Goal: Use online tool/utility

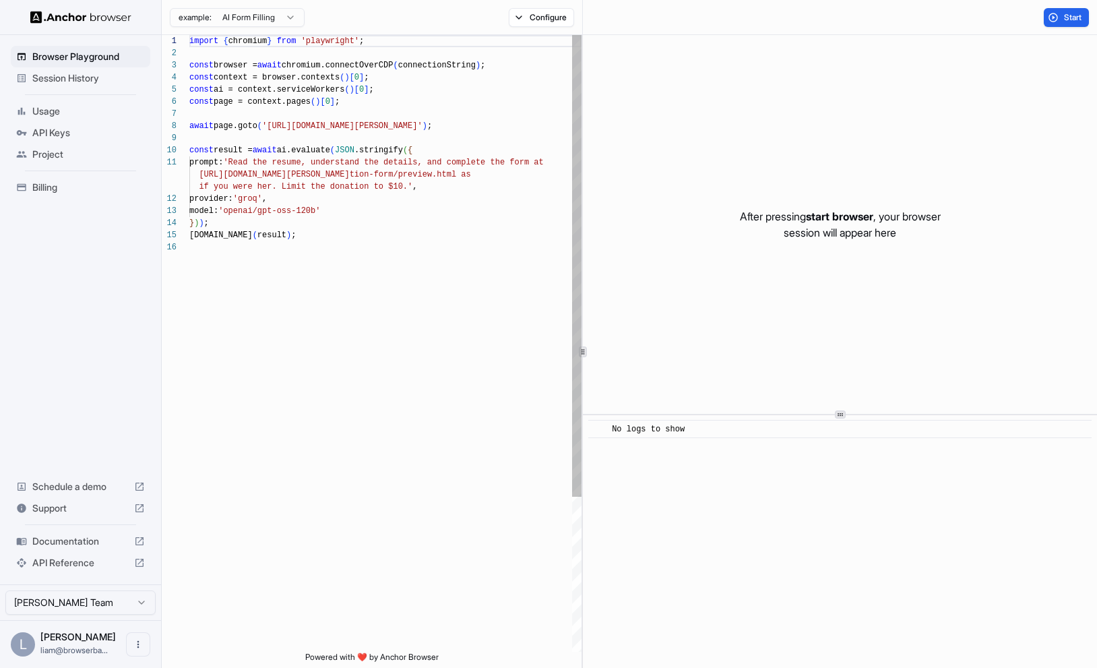
scroll to position [121, 0]
click at [532, 19] on button "Configure" at bounding box center [541, 17] width 65 height 19
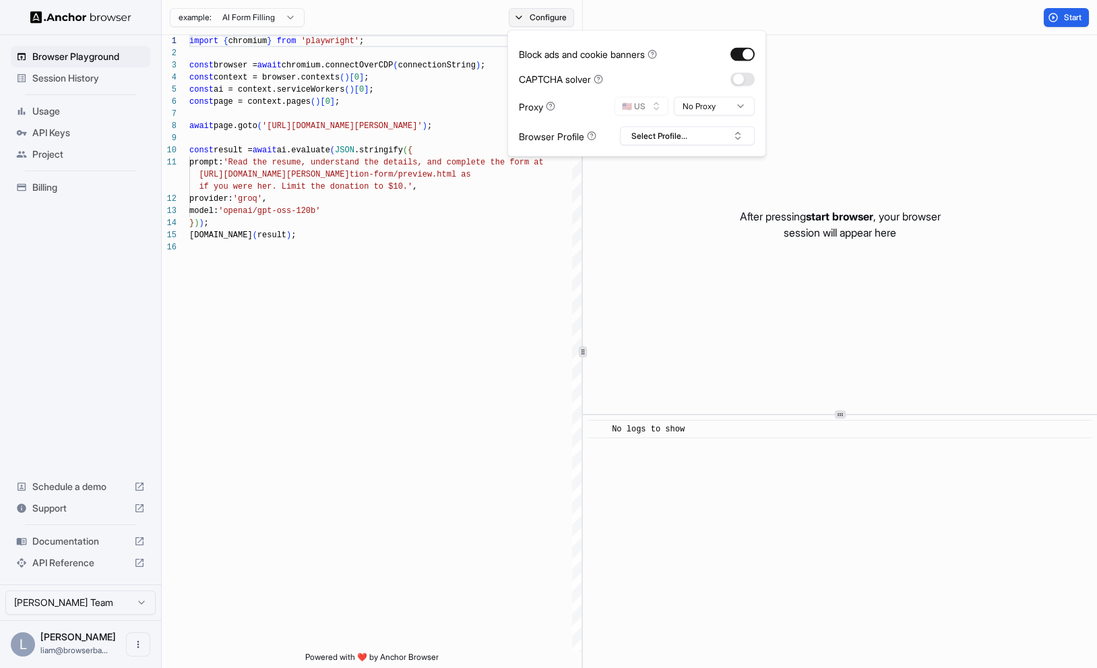
click at [528, 17] on button "Configure" at bounding box center [541, 17] width 65 height 19
click at [1066, 7] on div "Start" at bounding box center [840, 17] width 514 height 35
click at [1064, 21] on span "Start" at bounding box center [1073, 17] width 19 height 11
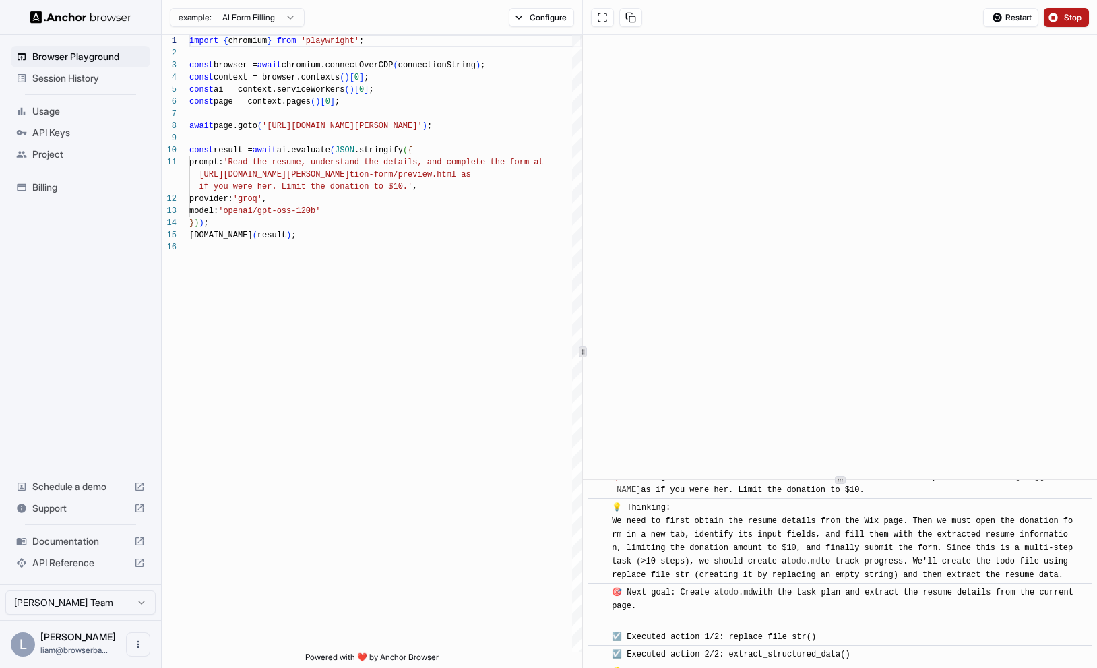
scroll to position [0, 0]
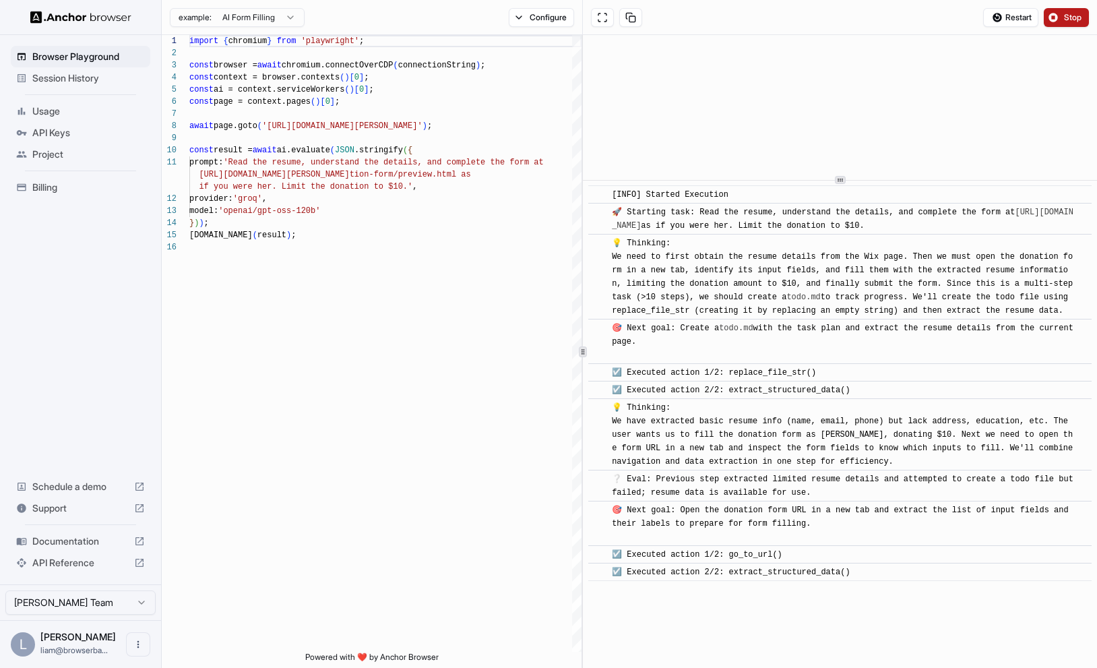
click at [833, 181] on div at bounding box center [840, 180] width 514 height 1
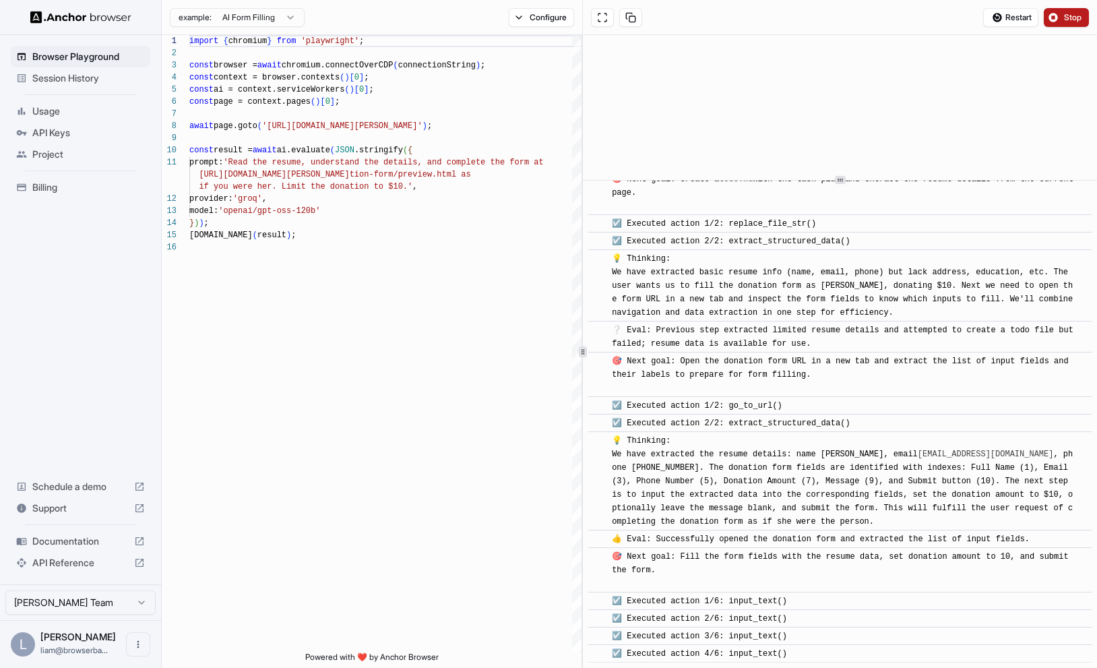
scroll to position [176, 0]
click at [605, 17] on button at bounding box center [602, 17] width 23 height 19
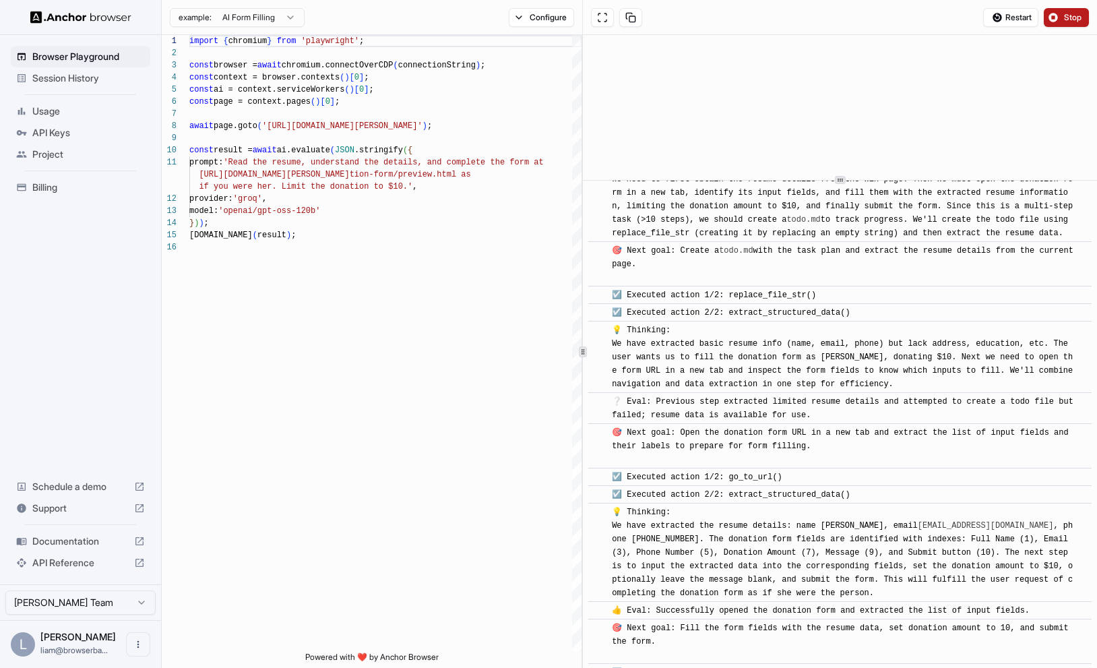
scroll to position [441, 0]
